Goal: Task Accomplishment & Management: Use online tool/utility

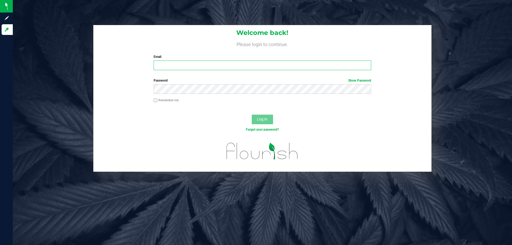
click at [170, 65] on input "Email" at bounding box center [262, 66] width 217 height 10
type input "[EMAIL_ADDRESS][DOMAIN_NAME]"
click at [252, 115] on button "Log In" at bounding box center [262, 120] width 21 height 10
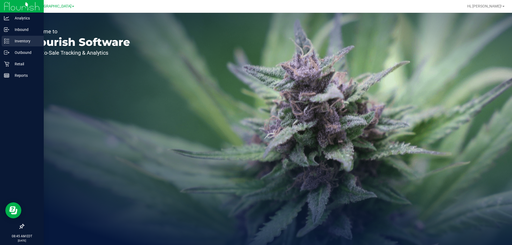
click at [7, 41] on line at bounding box center [7, 41] width 3 height 0
